Goal: Navigation & Orientation: Understand site structure

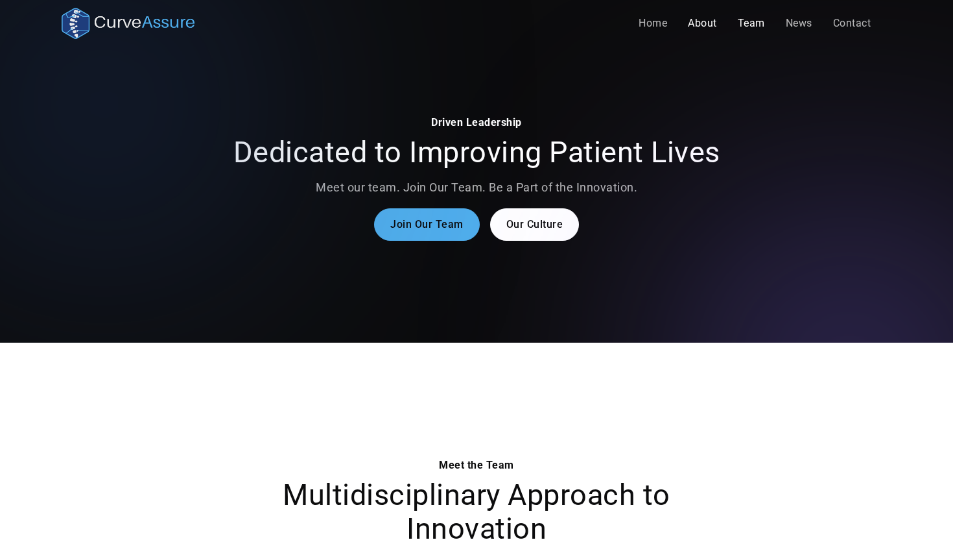
click at [708, 24] on link "About" at bounding box center [703, 23] width 50 height 26
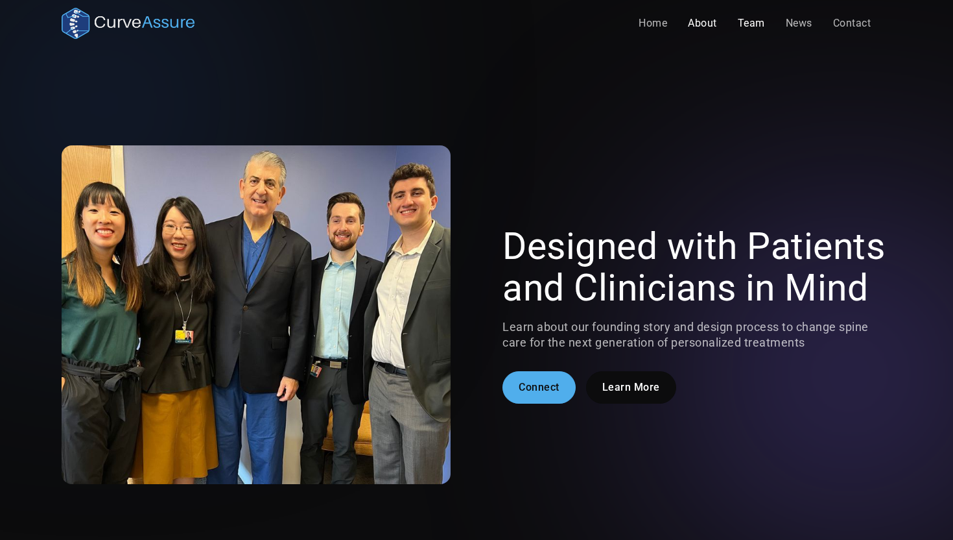
click at [756, 14] on link "Team" at bounding box center [752, 23] width 48 height 26
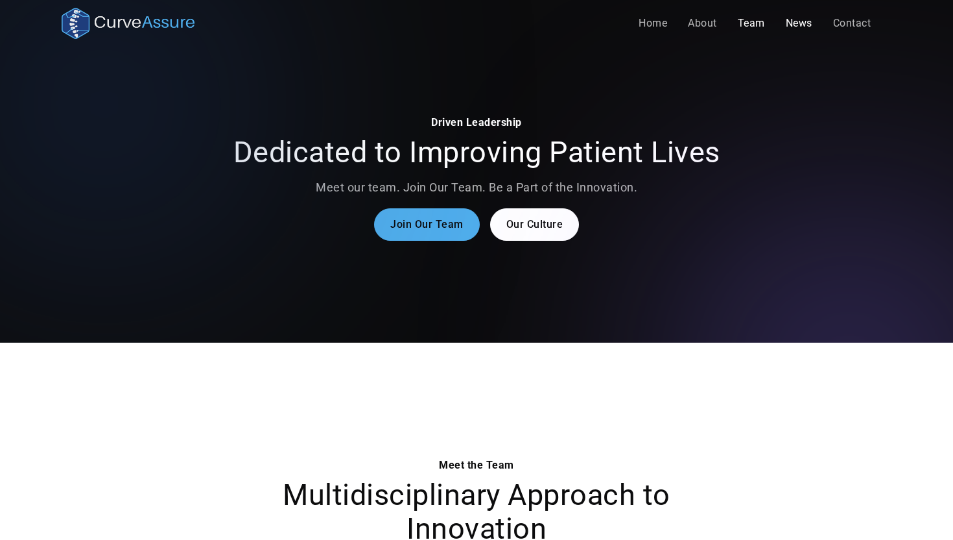
click at [780, 25] on link "News" at bounding box center [799, 23] width 47 height 26
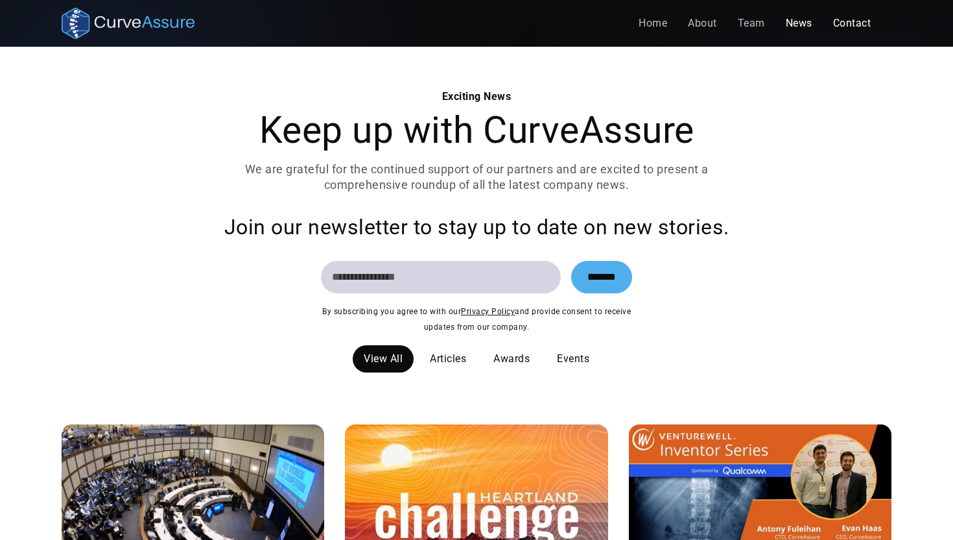
click at [839, 25] on link "Contact" at bounding box center [852, 23] width 59 height 26
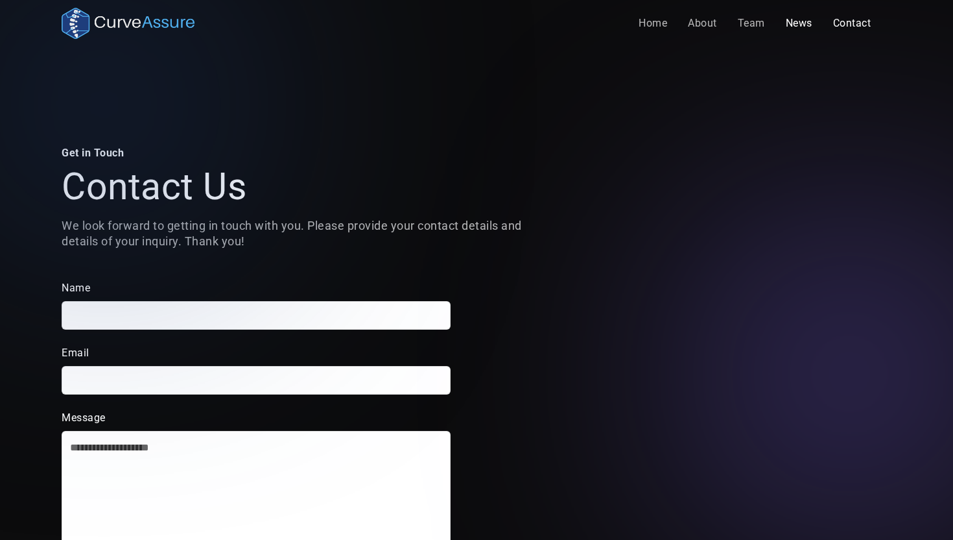
click at [790, 25] on link "News" at bounding box center [799, 23] width 47 height 26
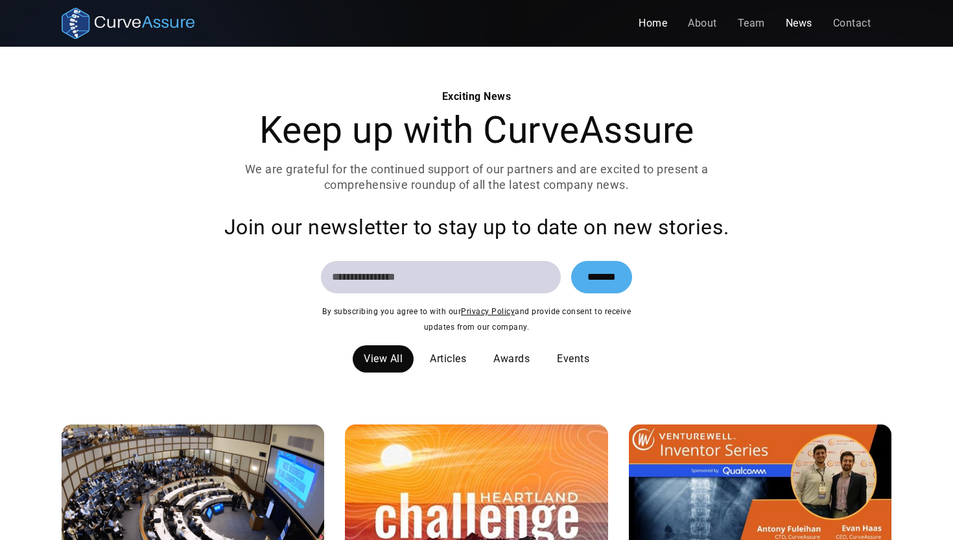
click at [668, 25] on link "Home" at bounding box center [652, 23] width 49 height 26
